Goal: Task Accomplishment & Management: Manage account settings

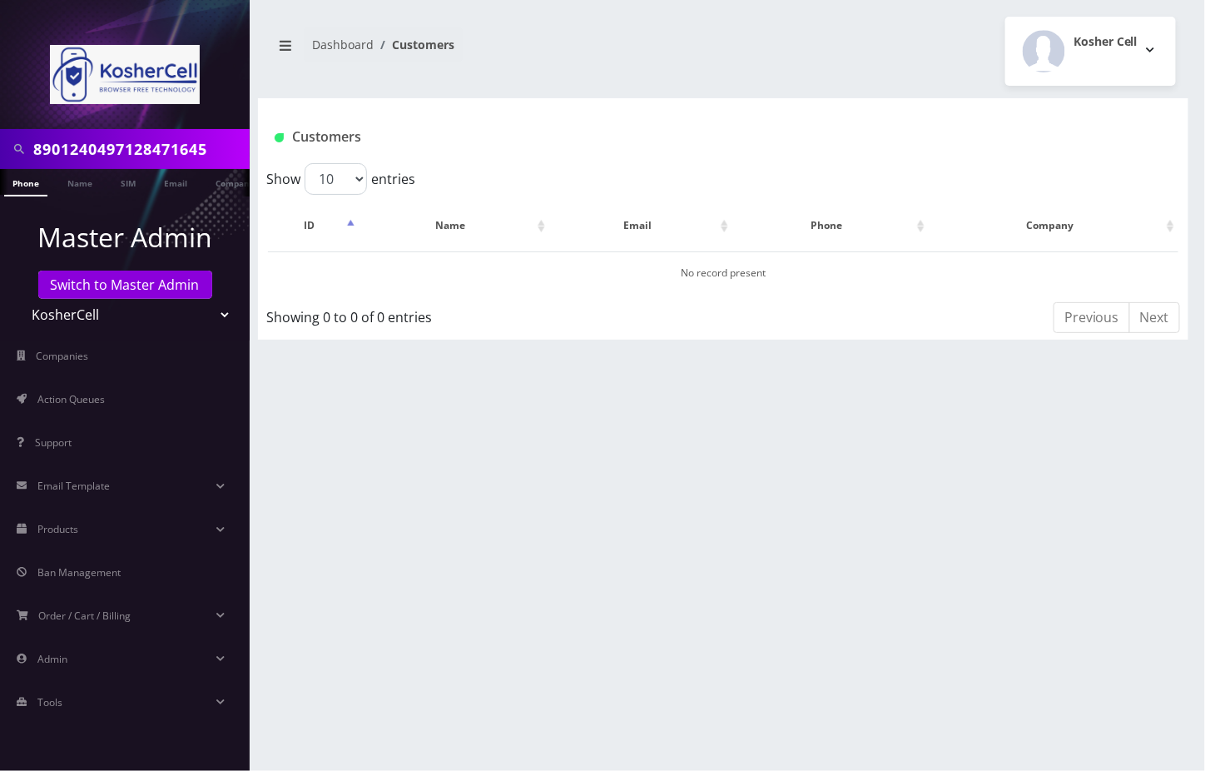
click at [107, 142] on input "8901240497128471645" at bounding box center [139, 149] width 212 height 32
paste input "Aaron Danesh"
type input "Aaron Danesh"
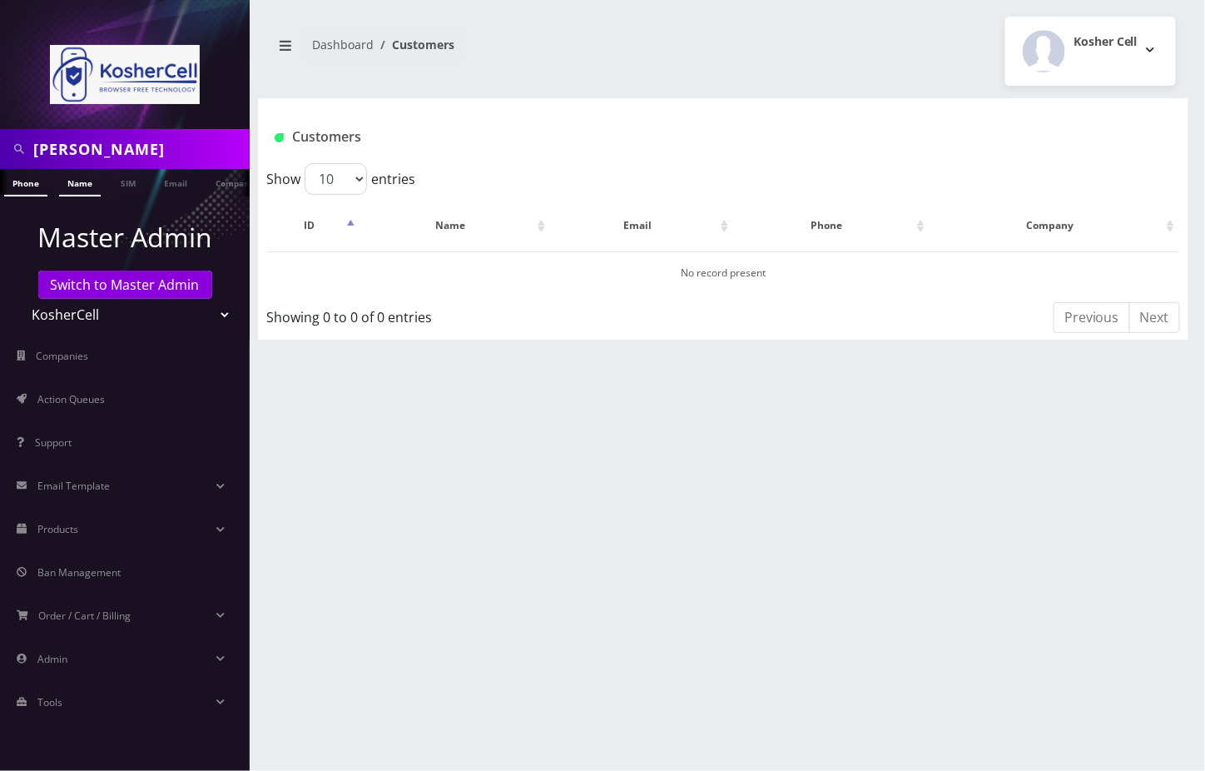
click at [72, 181] on link "Name" at bounding box center [80, 182] width 42 height 27
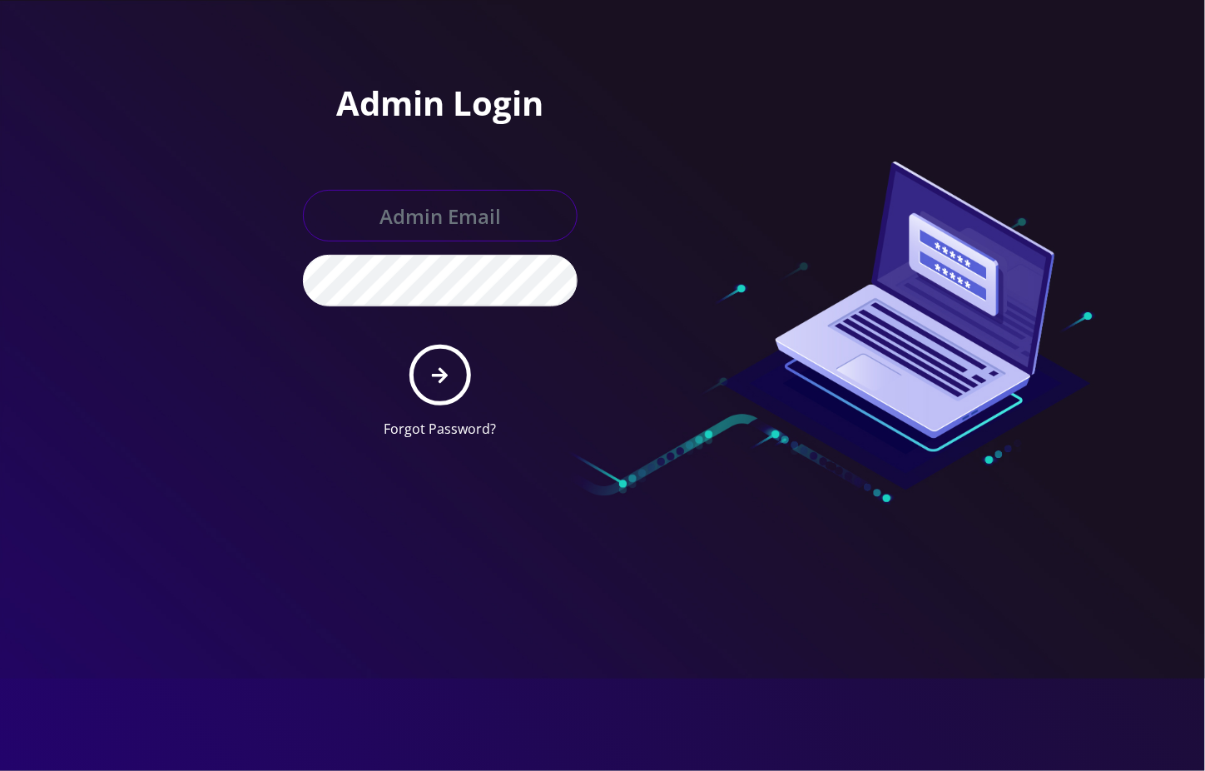
type input "angel@teltik.com"
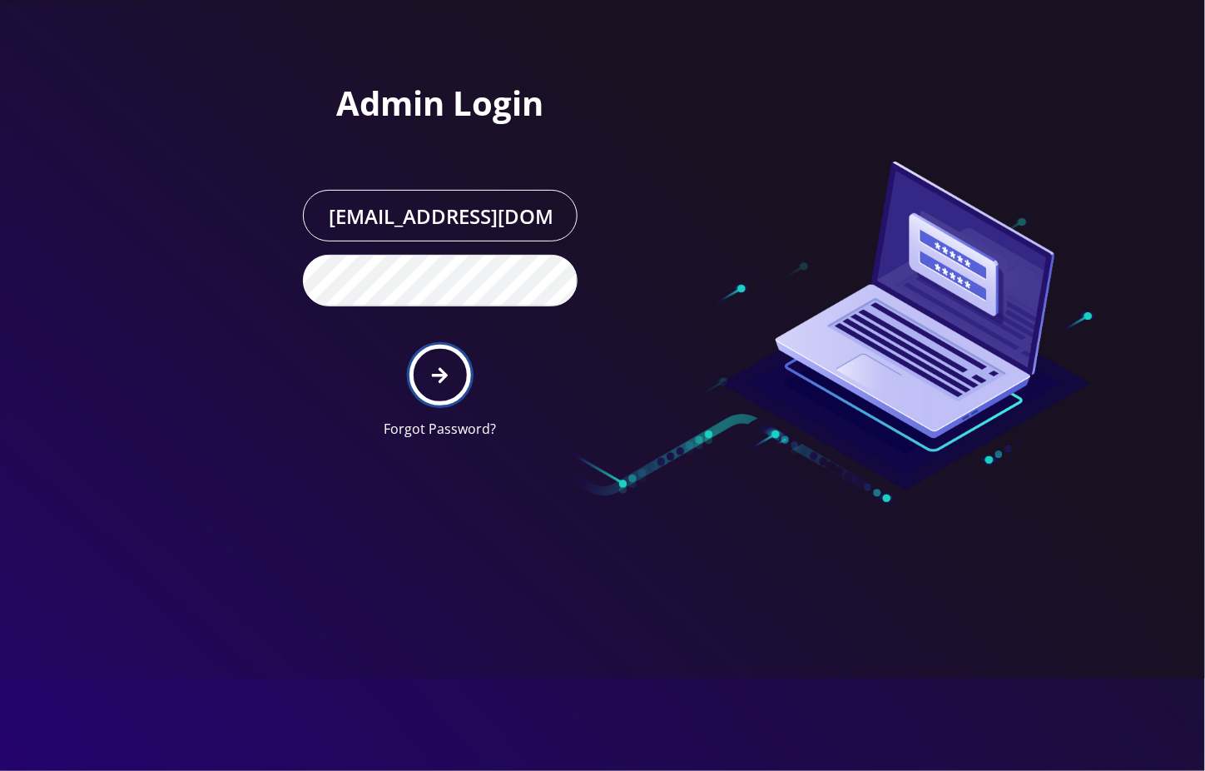
click at [437, 379] on icon "submit" at bounding box center [440, 375] width 16 height 18
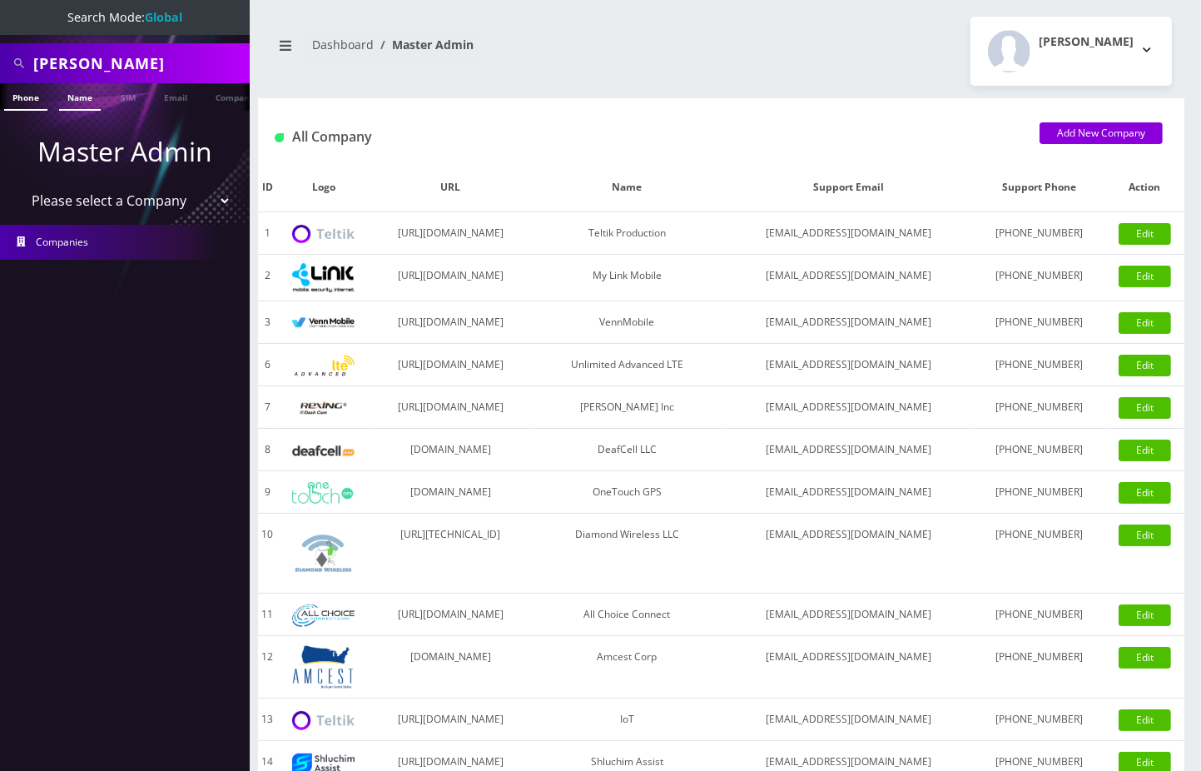
click at [75, 97] on link "Name" at bounding box center [80, 96] width 42 height 27
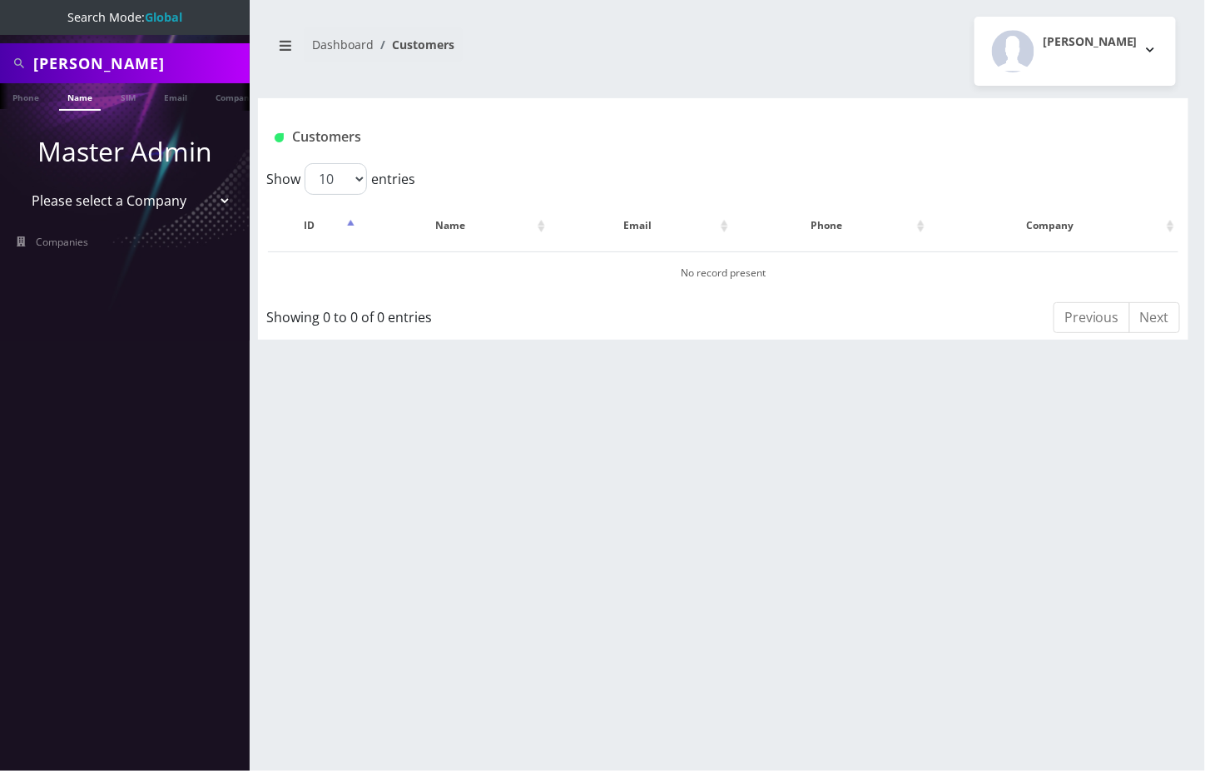
click at [201, 64] on input "[PERSON_NAME]" at bounding box center [139, 63] width 212 height 32
click at [118, 201] on select "Please select a Company Teltik Production My Link Mobile VennMobile Unlimited A…" at bounding box center [125, 201] width 212 height 32
select select "20"
click at [19, 185] on select "Please select a Company Teltik Production My Link Mobile VennMobile Unlimited A…" at bounding box center [125, 201] width 212 height 32
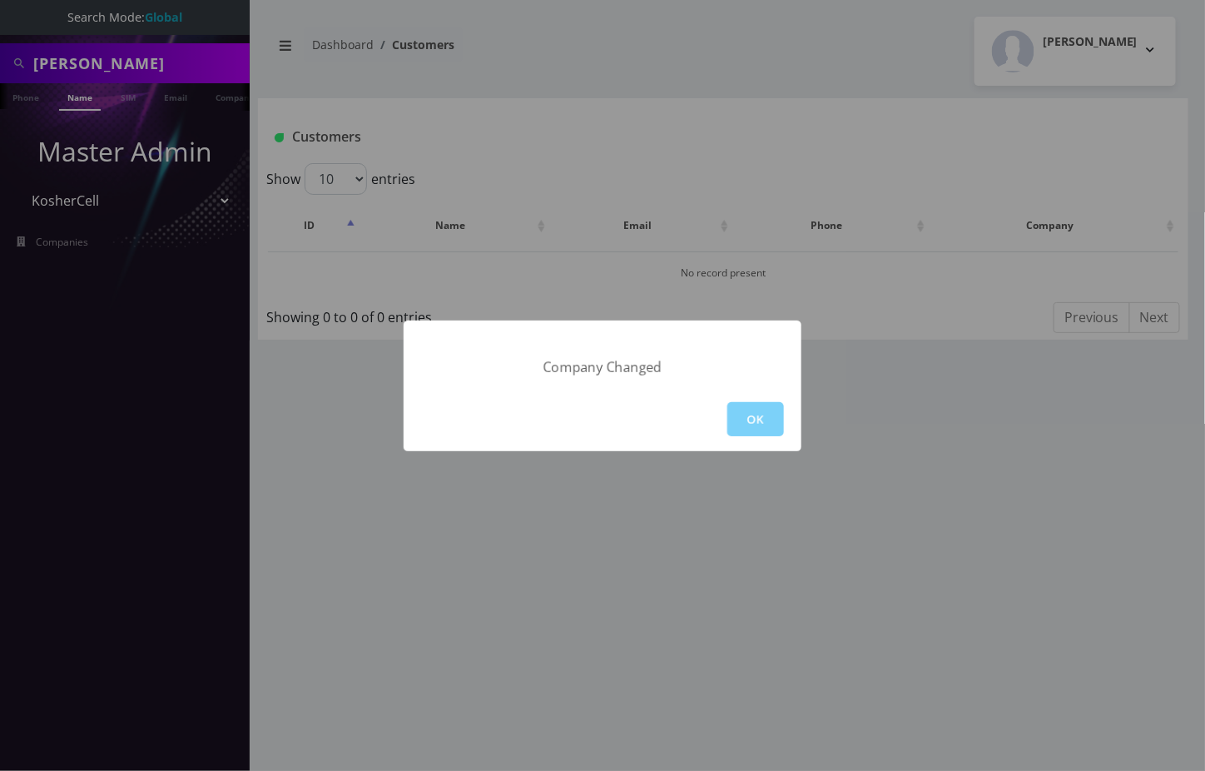
click at [182, 60] on div "Company Changed OK" at bounding box center [602, 385] width 1205 height 771
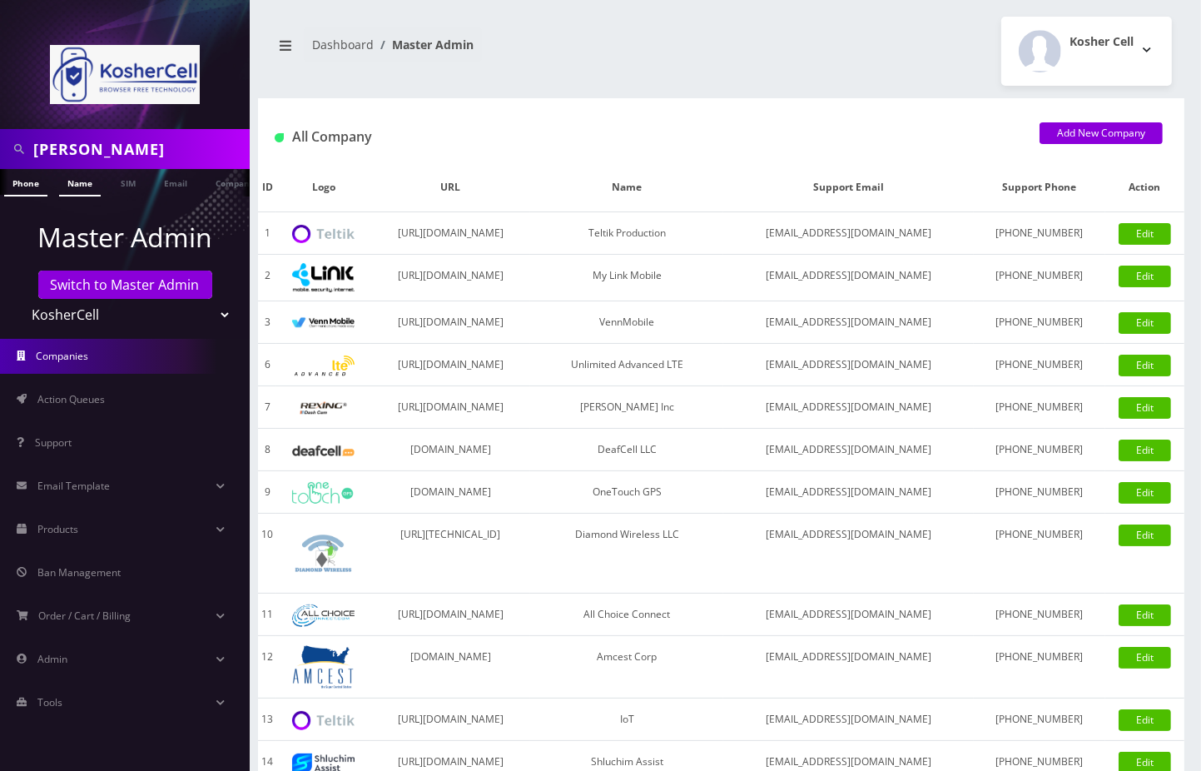
click at [85, 151] on nav "Aaron Danesh Phone Name SIM Email Company Customer Master Admin Switch to Maste…" at bounding box center [125, 385] width 250 height 771
click at [78, 177] on link "Name" at bounding box center [80, 182] width 42 height 27
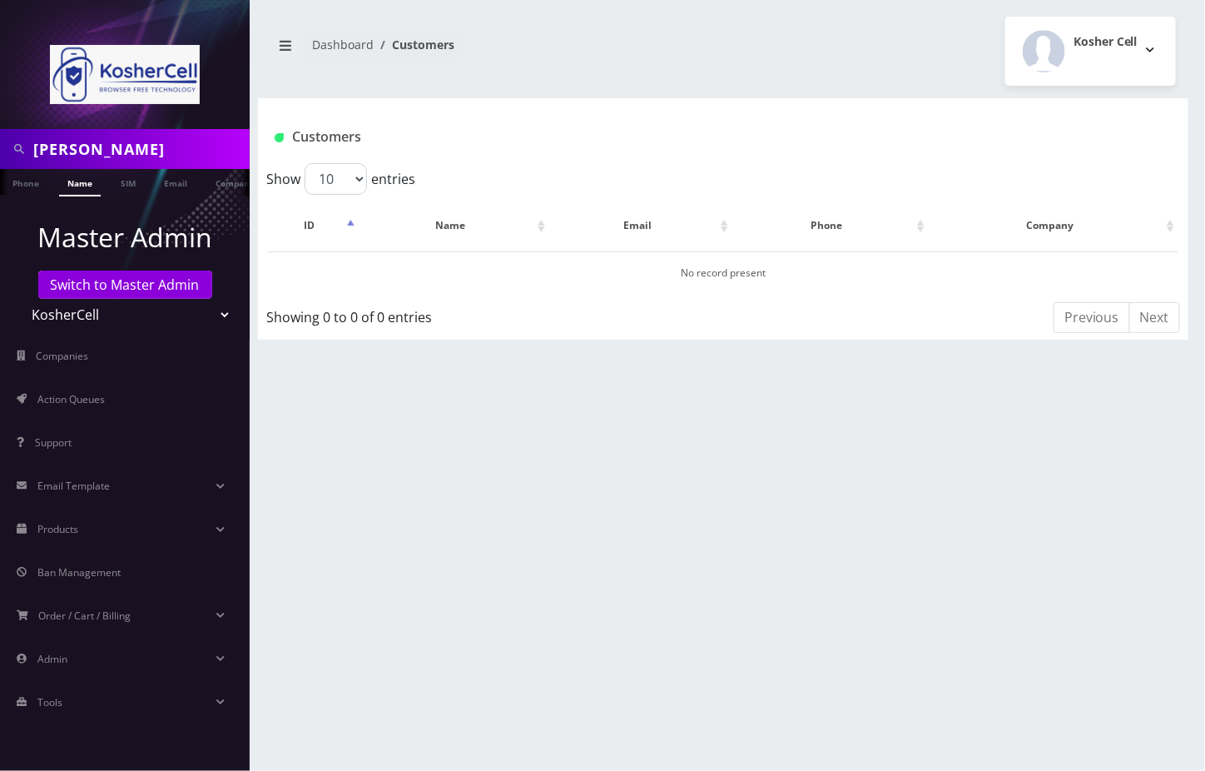
drag, startPoint x: 92, startPoint y: 144, endPoint x: 210, endPoint y: 148, distance: 118.2
click at [210, 148] on input "[PERSON_NAME]" at bounding box center [139, 149] width 212 height 32
type input "[PERSON_NAME]"
click at [85, 188] on link "Name" at bounding box center [80, 182] width 42 height 27
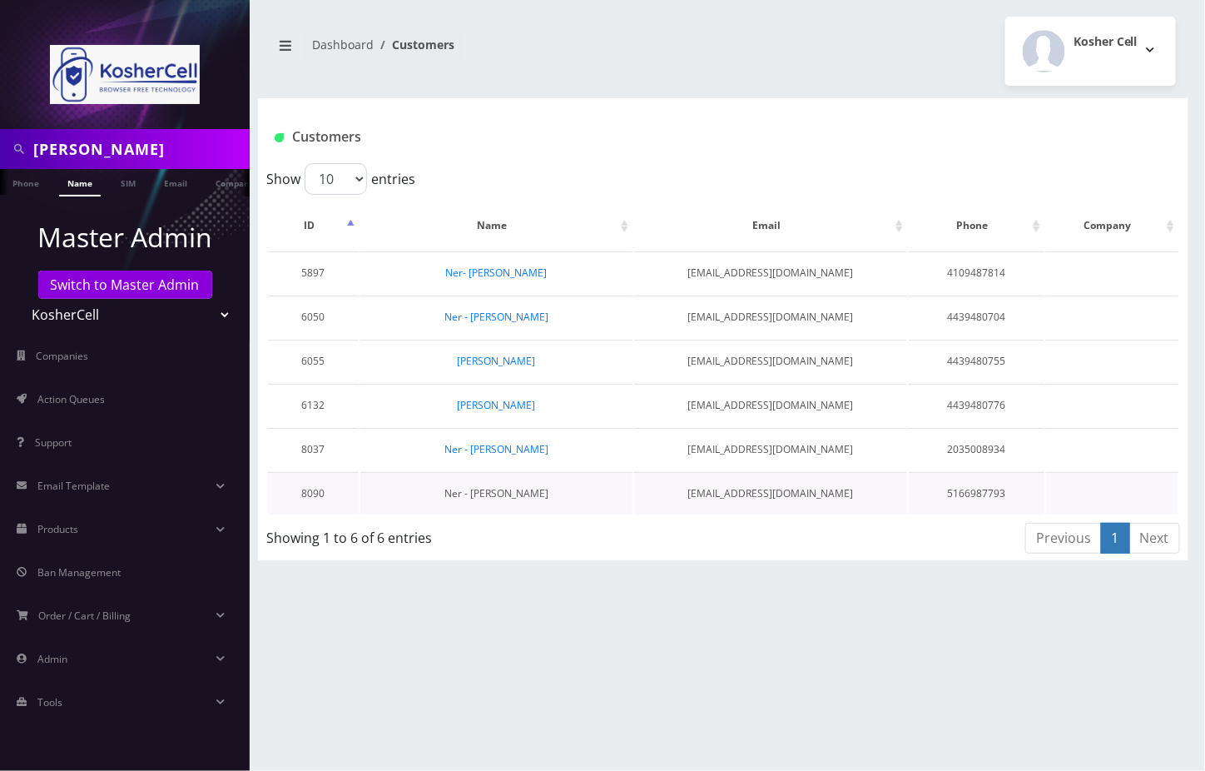
click at [533, 490] on link "Ner - [PERSON_NAME]" at bounding box center [496, 493] width 104 height 14
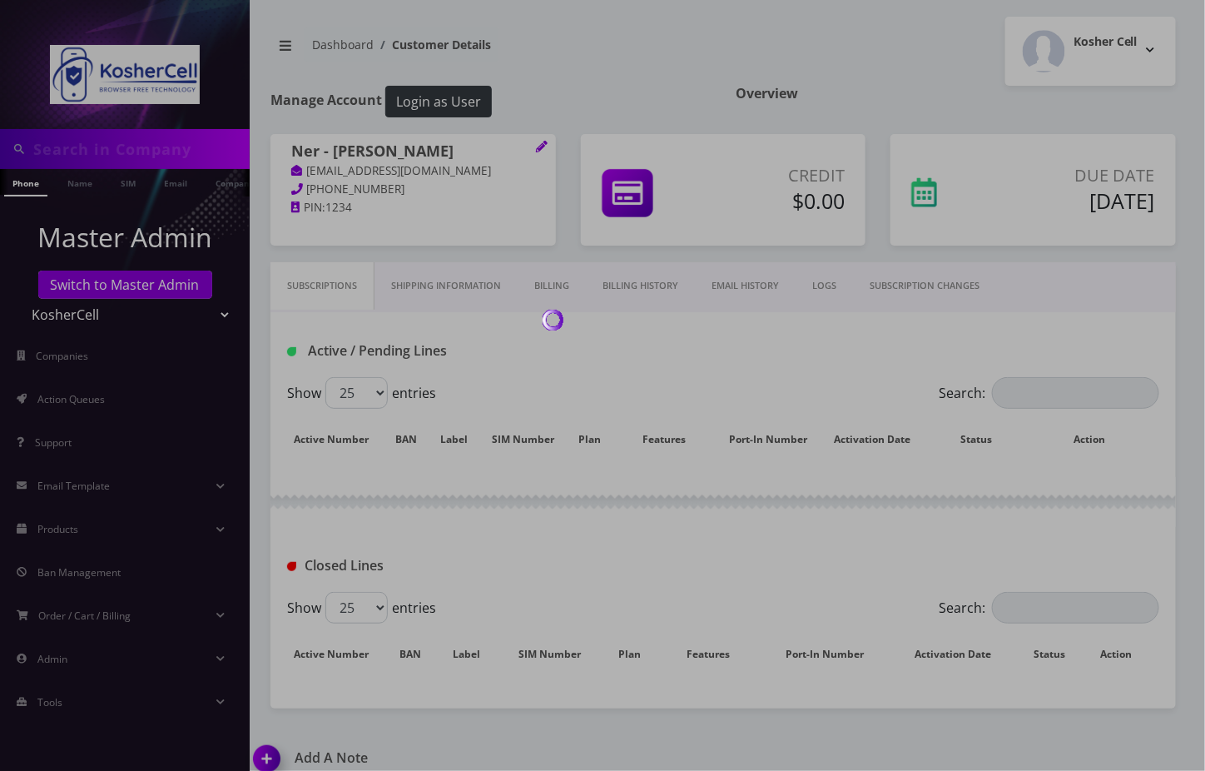
type input "[PERSON_NAME]"
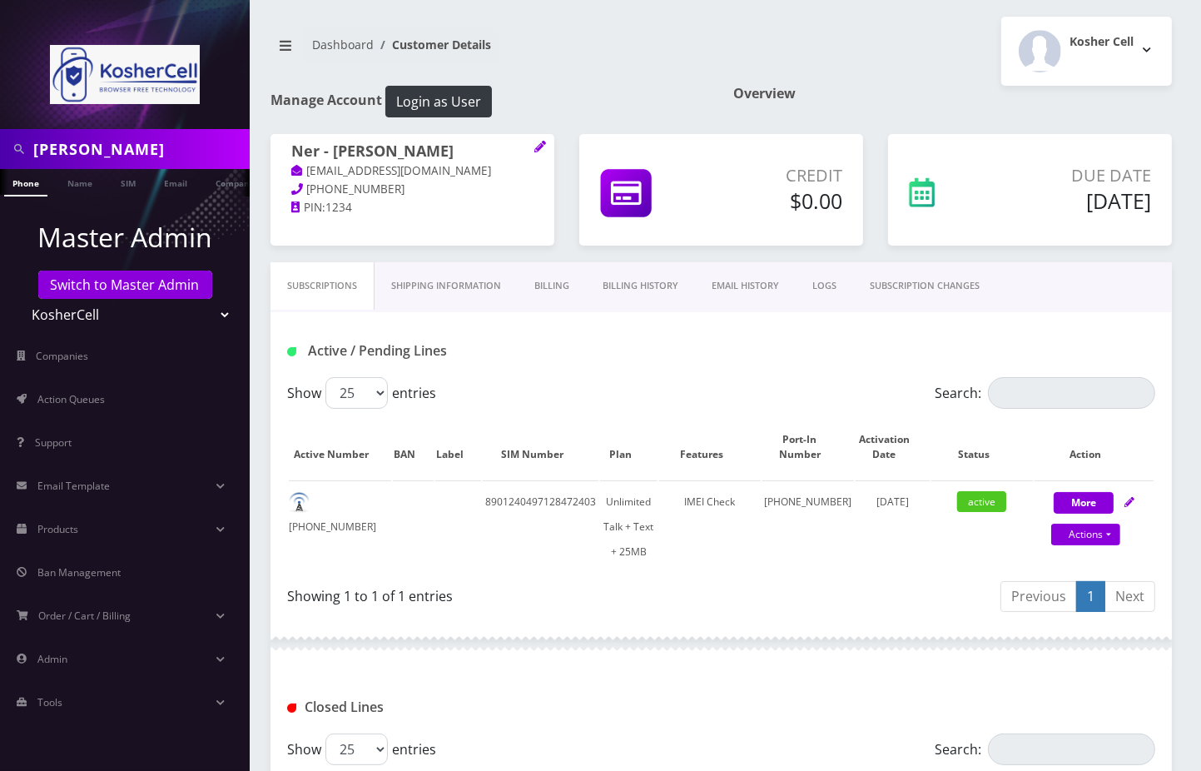
click at [1137, 294] on div "Subscriptions Shipping Information Billing Billing History EMAIL HISTORY LOGS S…" at bounding box center [720, 287] width 901 height 50
click at [781, 37] on div "Kosher Cell Logout" at bounding box center [954, 51] width 464 height 69
drag, startPoint x: 388, startPoint y: 499, endPoint x: 318, endPoint y: 503, distance: 70.0
click at [318, 503] on td "[PHONE_NUMBER]" at bounding box center [340, 526] width 102 height 92
copy td "[PHONE_NUMBER]"
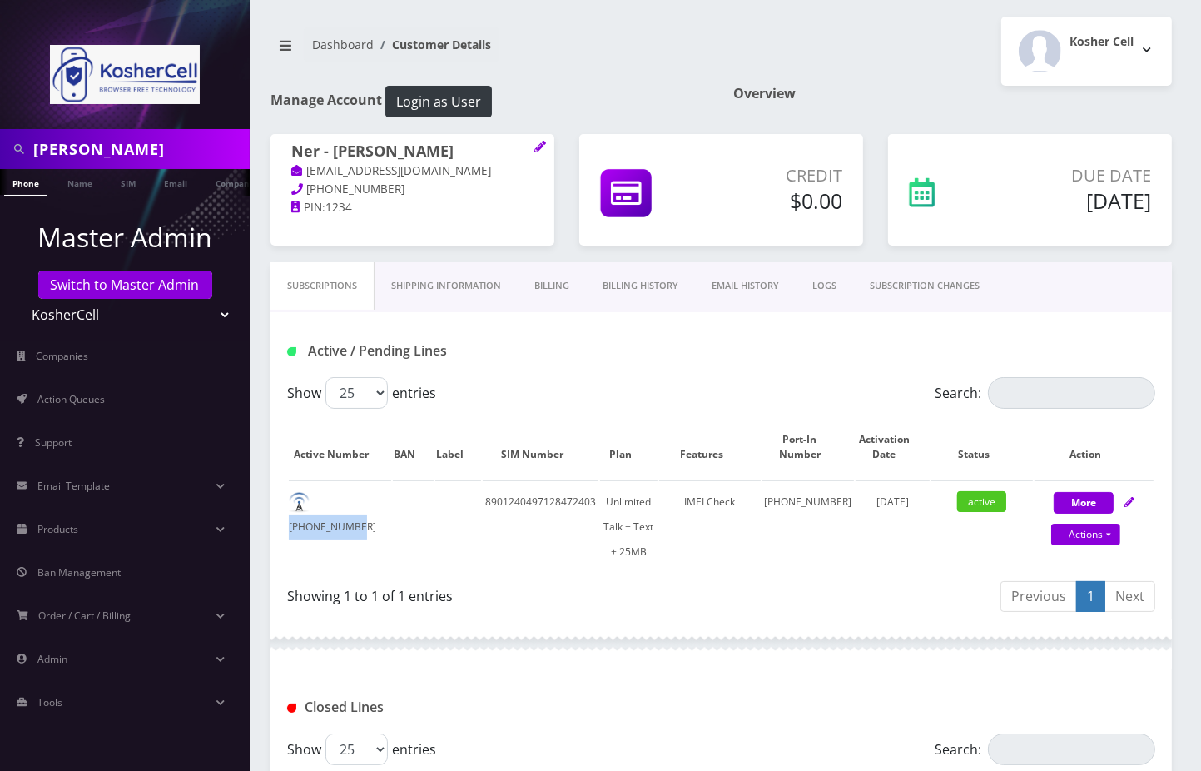
click at [647, 287] on link "Billing History" at bounding box center [640, 285] width 109 height 47
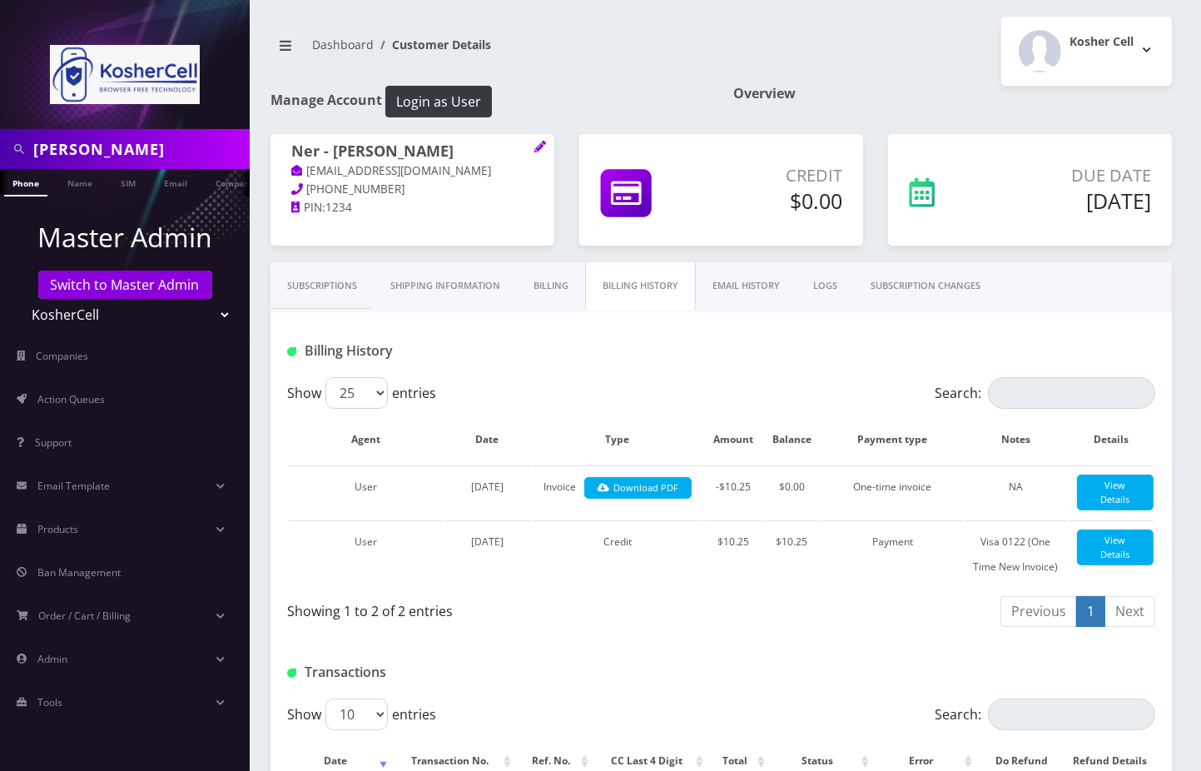
click at [543, 278] on link "Billing" at bounding box center [551, 285] width 68 height 47
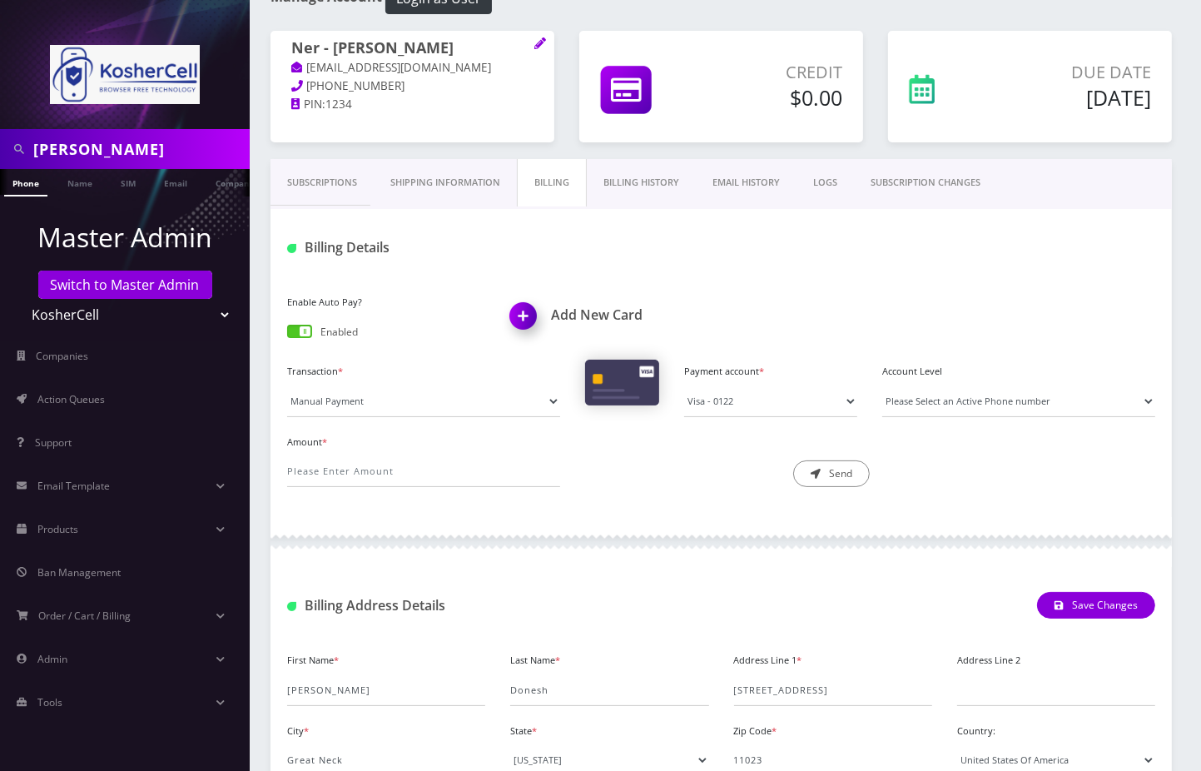
scroll to position [221, 0]
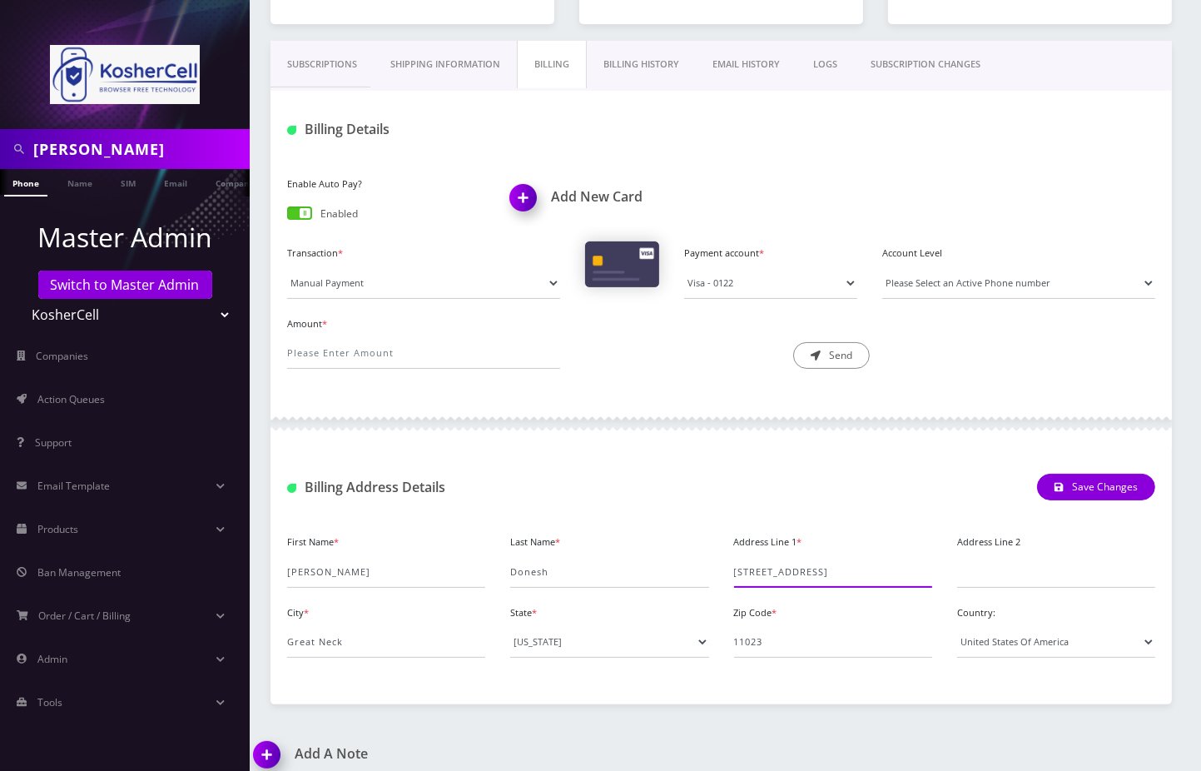
click at [770, 570] on input "[STREET_ADDRESS]" at bounding box center [833, 572] width 198 height 32
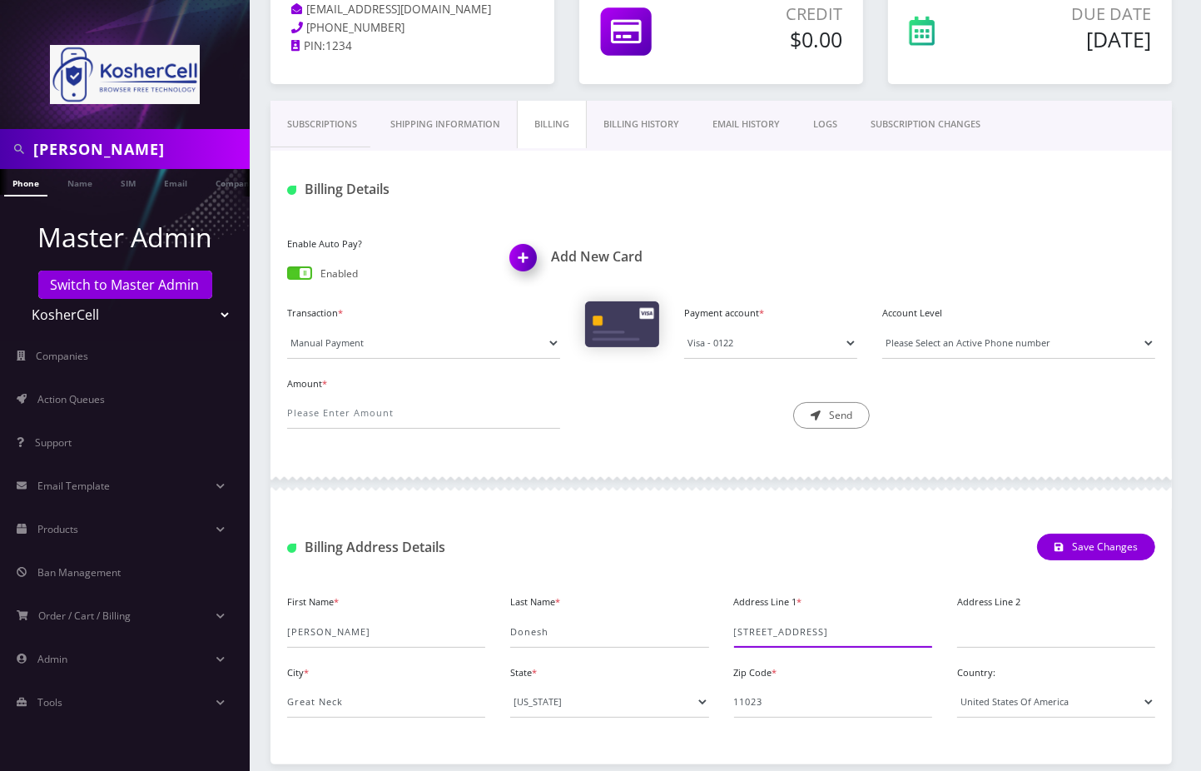
scroll to position [0, 0]
